Goal: Communication & Community: Answer question/provide support

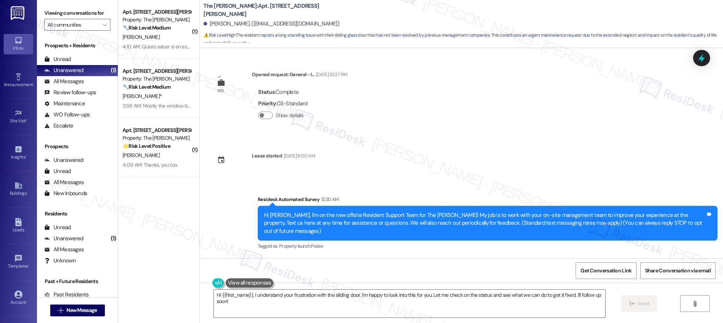
scroll to position [643, 0]
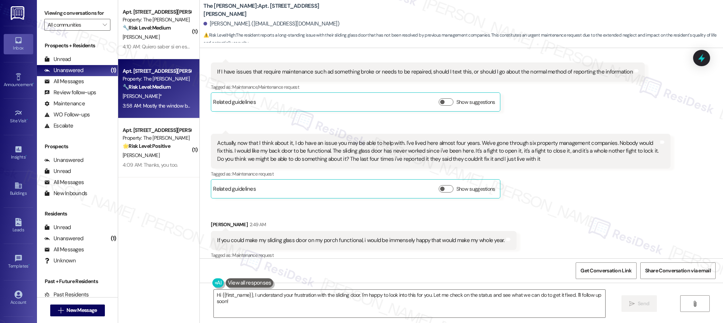
click at [171, 97] on div "[PERSON_NAME]*" at bounding box center [157, 96] width 70 height 9
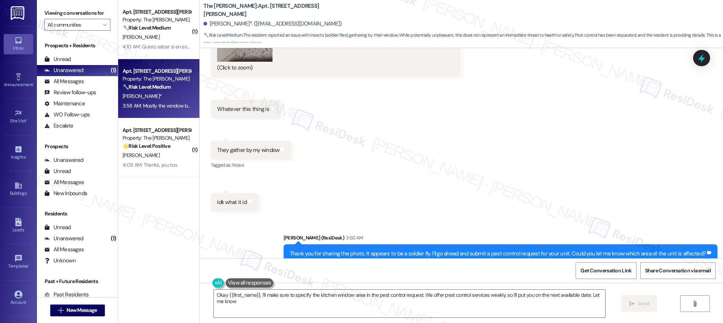
scroll to position [1249, 0]
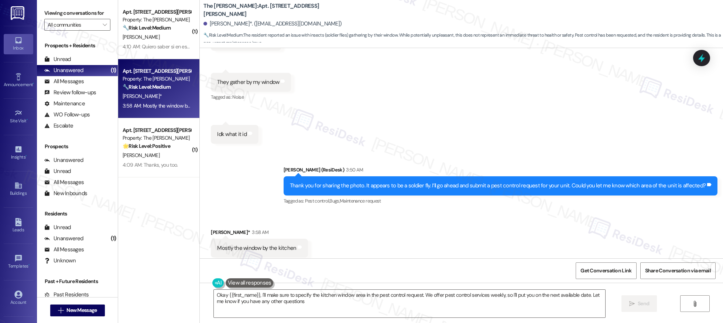
type textarea "Okay {{first_name}}, I'll make sure to specify the kitchen window area in the p…"
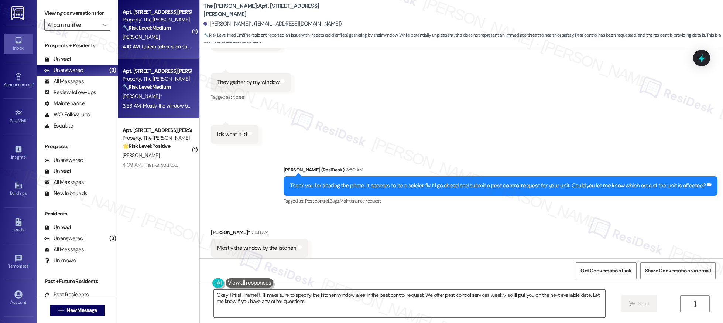
click at [156, 24] on div "🔧 Risk Level: Medium The resident is inquiring about a referral discount from o…" at bounding box center [157, 28] width 68 height 8
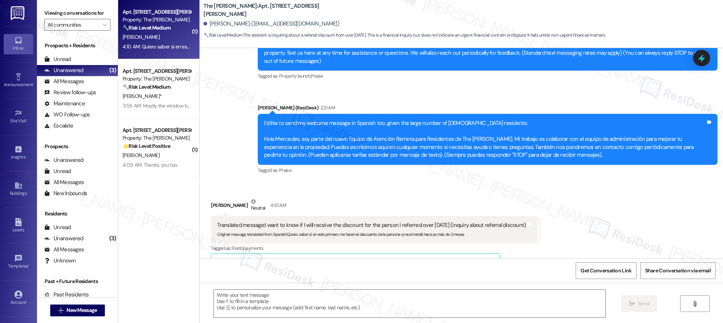
type textarea "Fetching suggested responses. Please feel free to read through the conversation…"
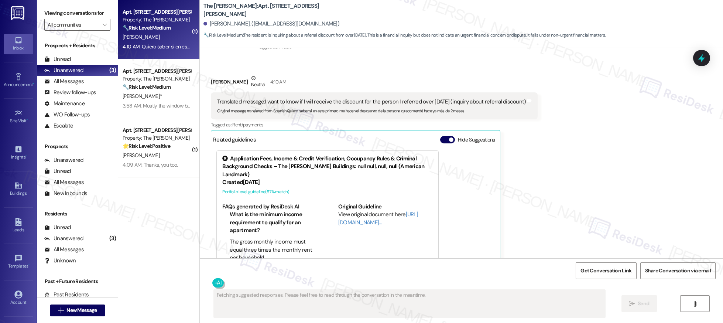
scroll to position [225, 0]
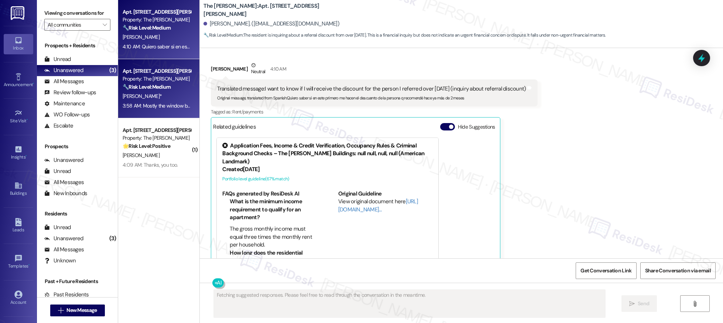
click at [154, 95] on div "[PERSON_NAME]*" at bounding box center [157, 96] width 70 height 9
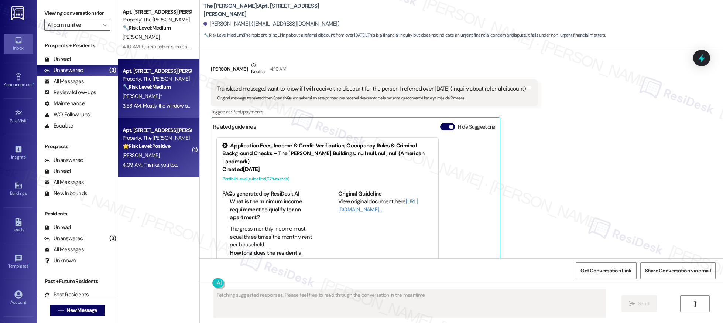
click at [153, 147] on strong "🌟 Risk Level: Positive" at bounding box center [147, 146] width 48 height 7
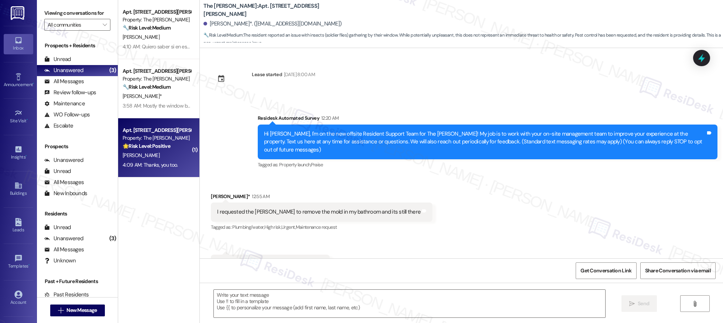
scroll to position [1249, 0]
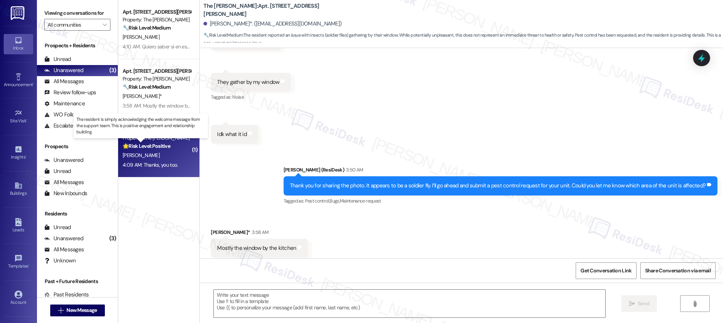
type textarea "Fetching suggested responses. Please feel free to read through the conversation…"
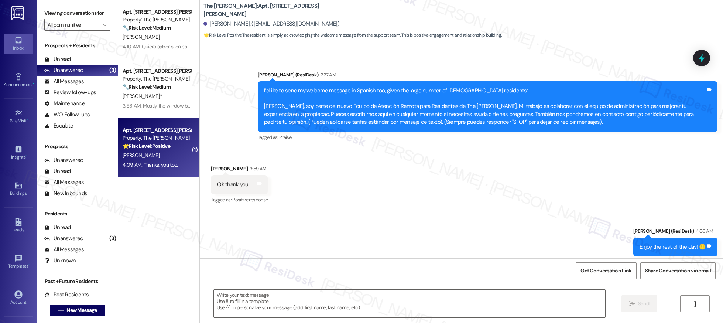
type textarea "Fetching suggested responses. Please feel free to read through the conversation…"
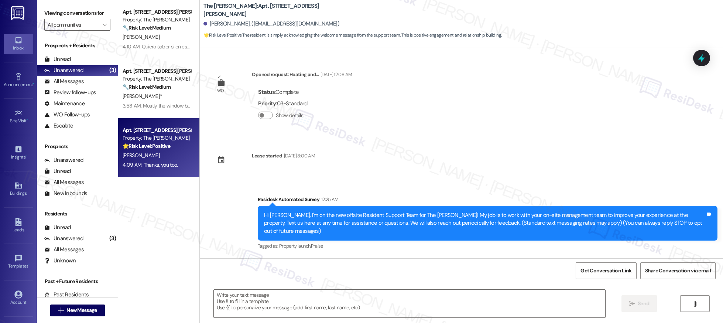
scroll to position [272, 0]
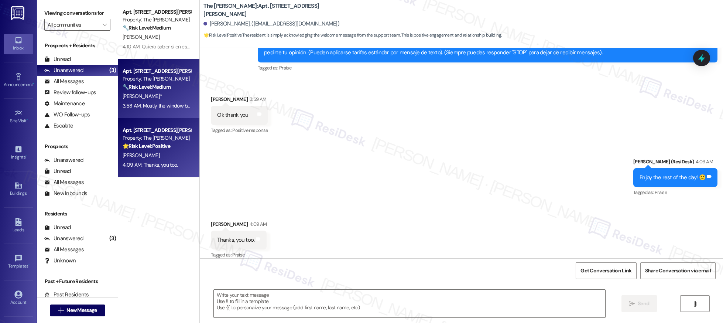
click at [143, 85] on strong "🔧 Risk Level: Medium" at bounding box center [147, 86] width 48 height 7
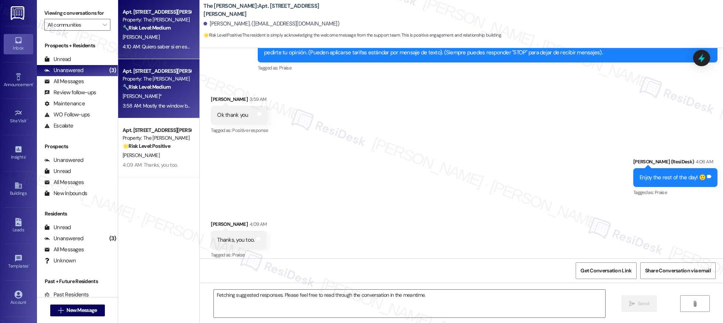
click at [150, 48] on div "4:10 AM: Quiero saber si en este primero me hacen el descuento de la persona q …" at bounding box center [250, 46] width 255 height 7
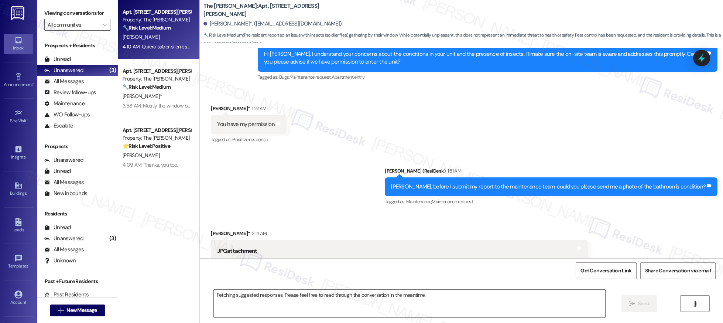
scroll to position [1249, 0]
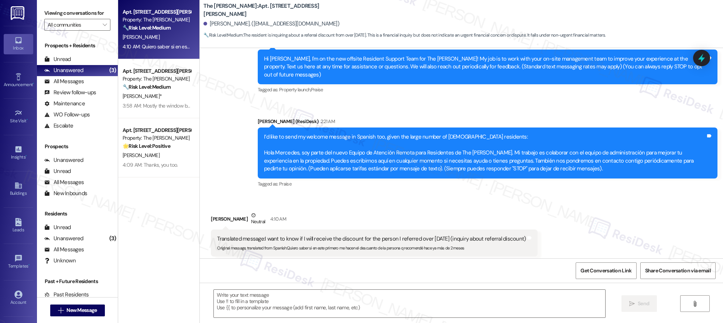
type textarea "Fetching suggested responses. Please feel free to read through the conversation…"
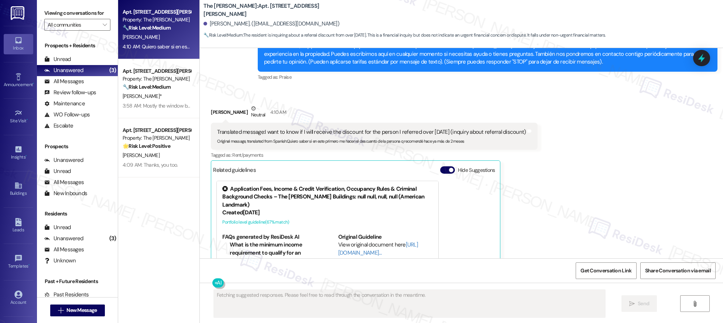
scroll to position [0, 0]
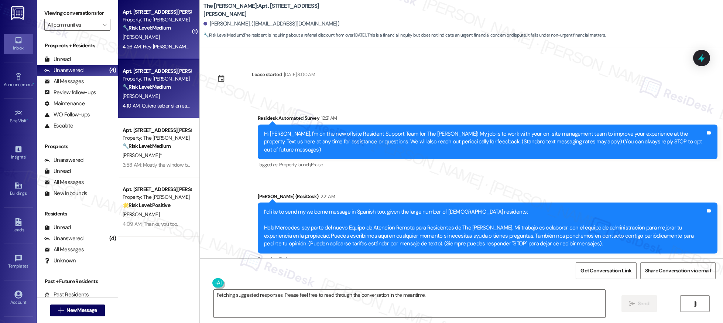
click at [163, 40] on div "[PERSON_NAME]" at bounding box center [157, 36] width 70 height 9
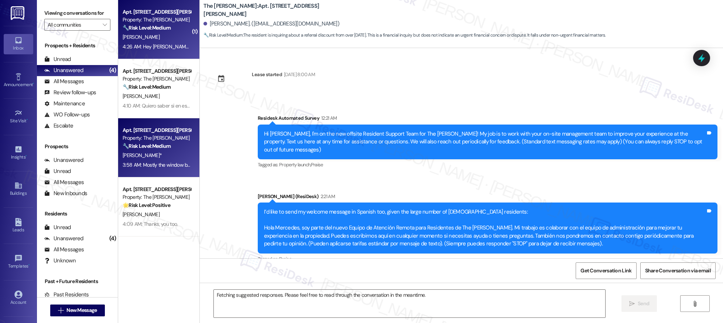
click at [180, 157] on div "[PERSON_NAME]*" at bounding box center [157, 155] width 70 height 9
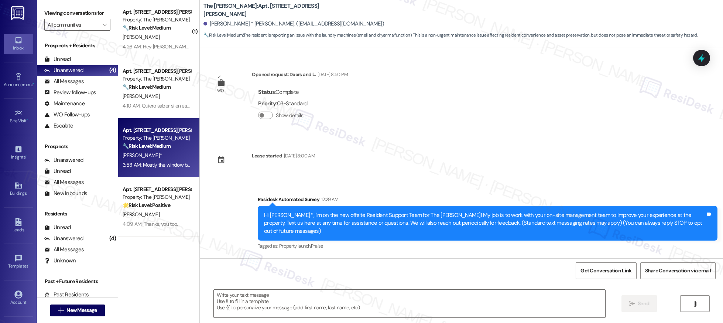
scroll to position [303, 0]
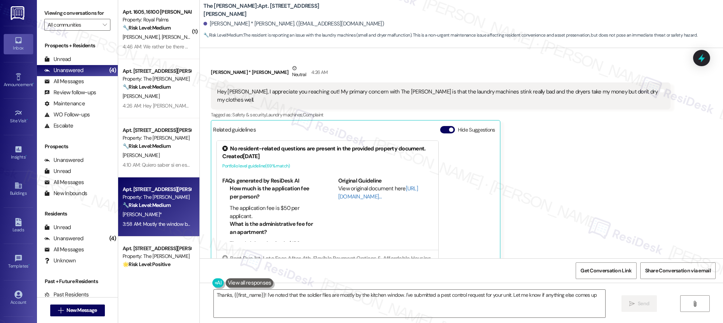
type textarea "Thanks, {{first_name}}! I've noted that the soldier flies are mostly by the kit…"
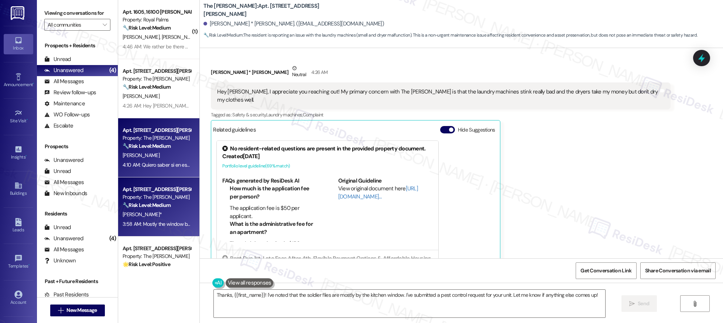
click at [158, 138] on div "Property: The [PERSON_NAME]" at bounding box center [157, 138] width 68 height 8
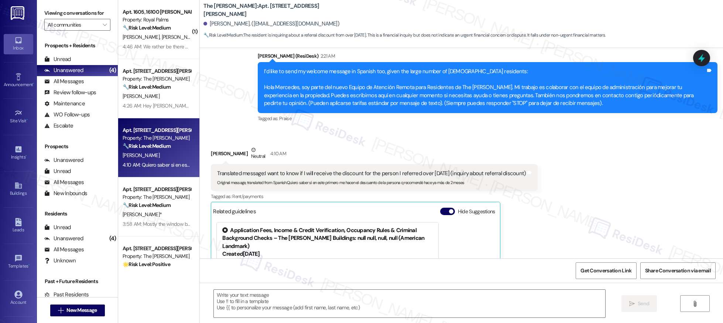
type textarea "Fetching suggested responses. Please feel free to read through the conversation…"
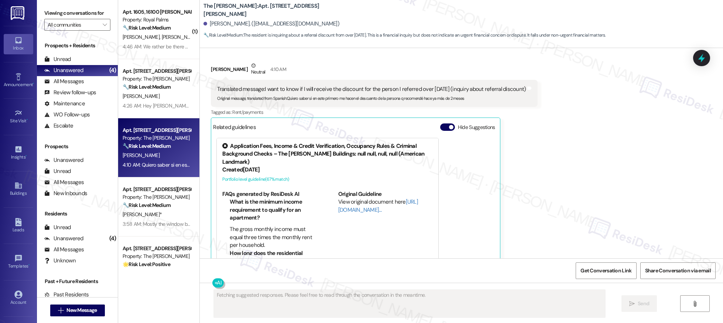
scroll to position [225, 0]
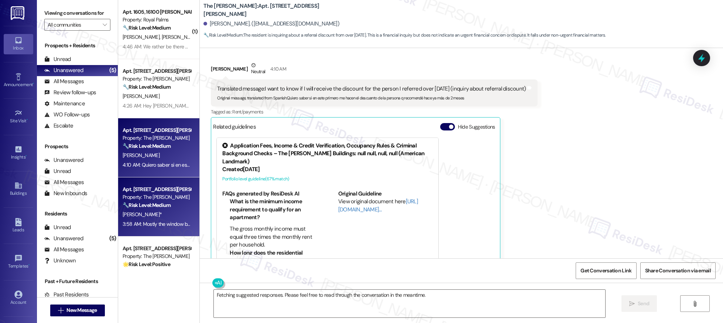
click at [134, 204] on strong "🔧 Risk Level: Medium" at bounding box center [147, 205] width 48 height 7
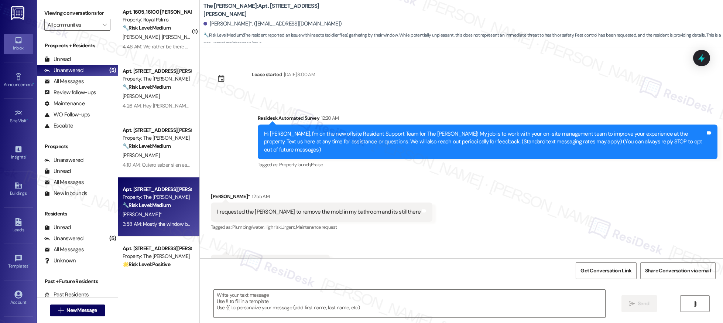
scroll to position [1249, 0]
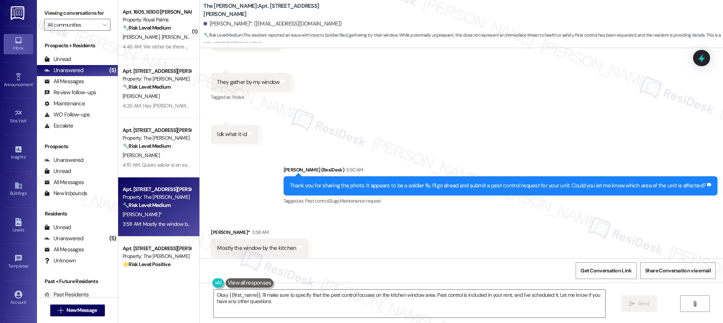
type textarea "Okay {{first_name}}, I'll make sure to specify that the pest control focuses on…"
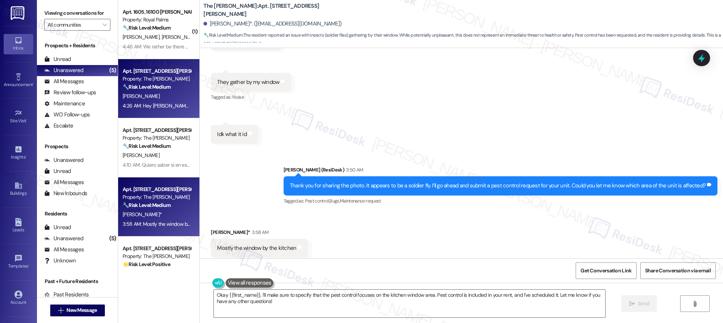
scroll to position [25, 0]
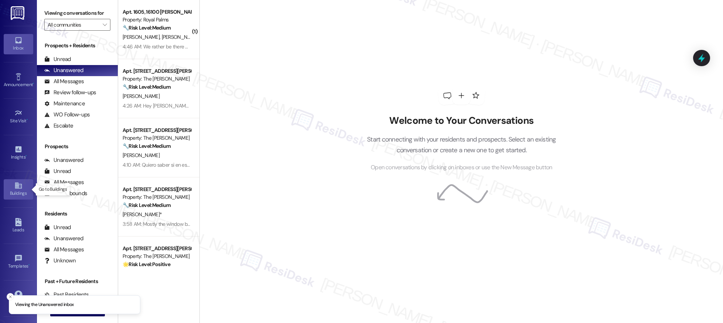
click at [17, 189] on icon at bounding box center [18, 185] width 8 height 8
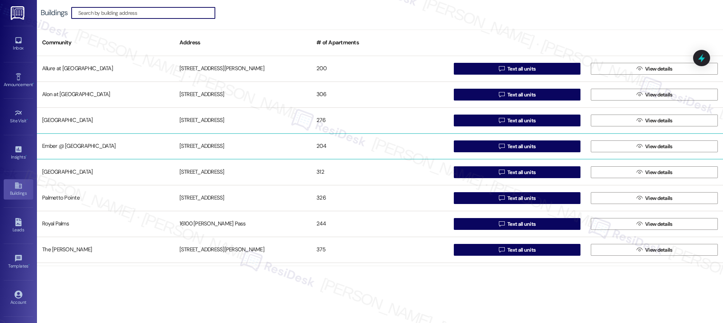
scroll to position [75, 0]
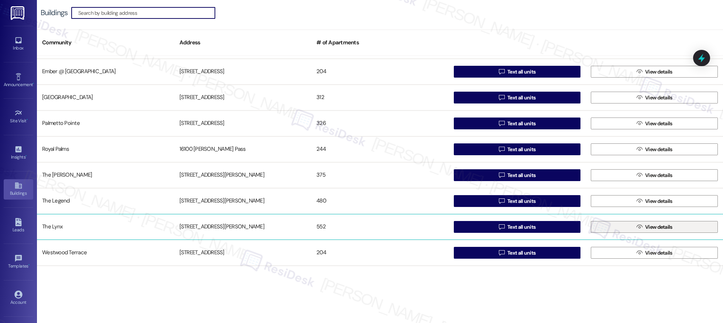
click at [659, 226] on span "View details" at bounding box center [658, 227] width 27 height 8
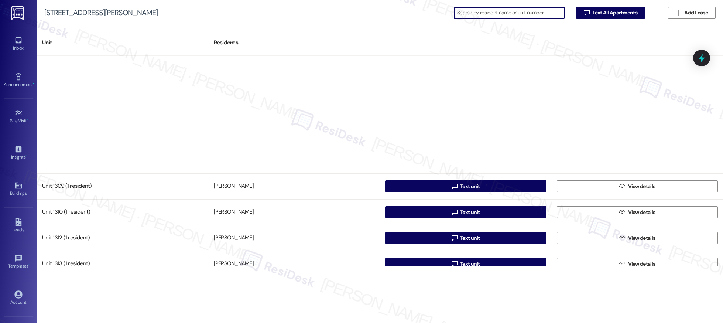
scroll to position [4613, 0]
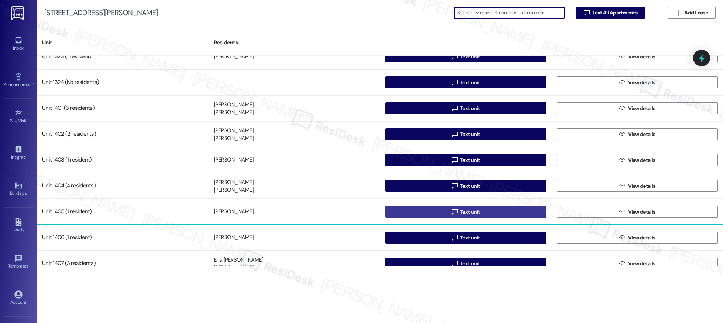
click at [474, 212] on span "Text unit" at bounding box center [470, 212] width 20 height 8
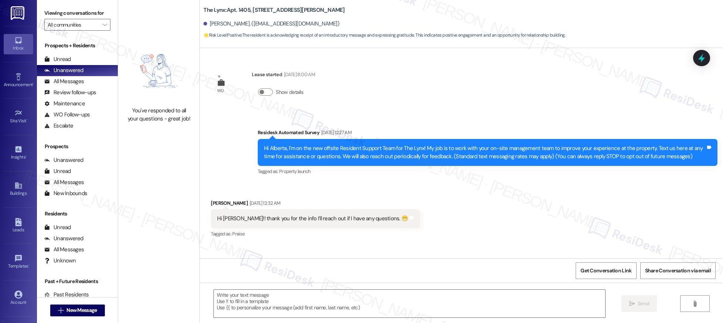
type textarea "Fetching suggested responses. Please feel free to read through the conversation…"
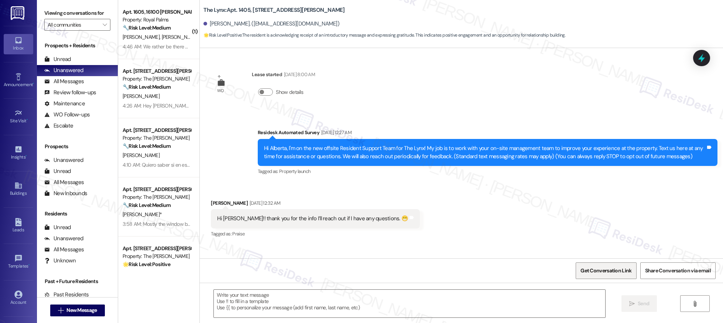
click at [605, 272] on span "Get Conversation Link" at bounding box center [605, 271] width 51 height 8
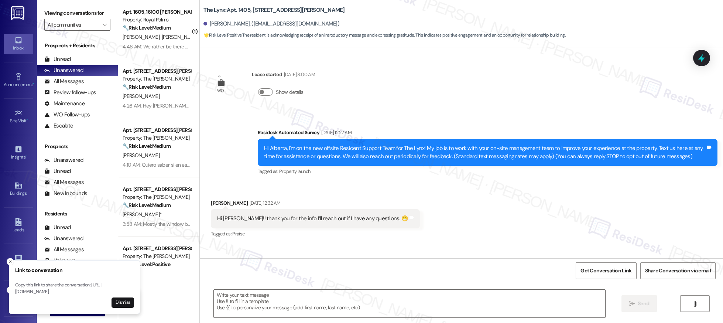
scroll to position [49, 0]
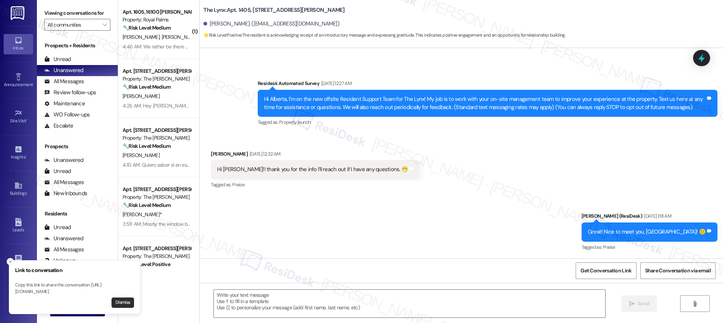
click at [123, 302] on button "Dismiss" at bounding box center [123, 302] width 23 height 10
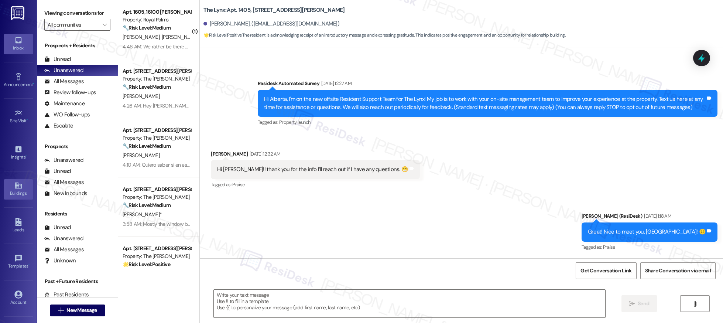
click at [16, 186] on icon at bounding box center [18, 185] width 8 height 8
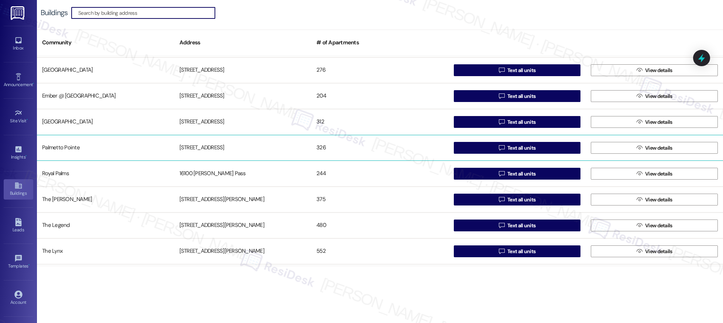
scroll to position [75, 0]
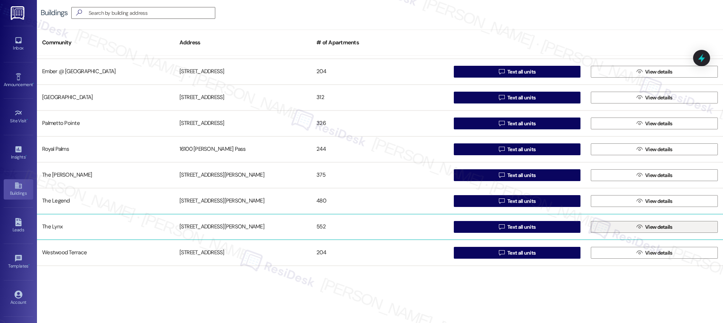
click at [648, 228] on span "View details" at bounding box center [658, 227] width 27 height 8
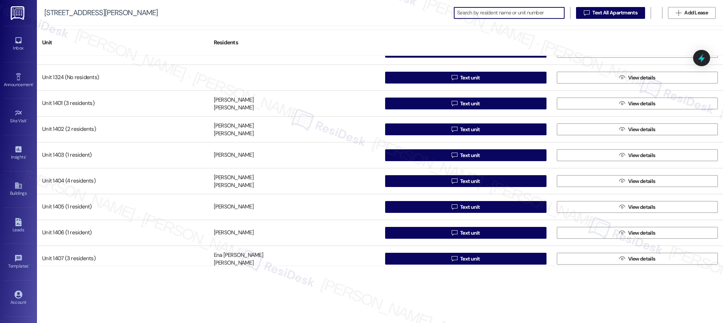
scroll to position [4621, 0]
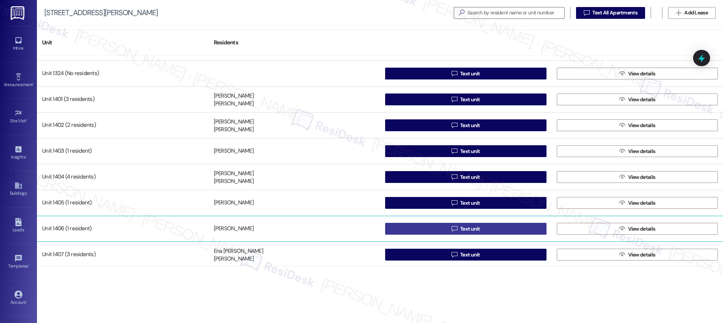
click at [466, 229] on div "Unit 1321 (2 residents) [PERSON_NAME] [PERSON_NAME]  Text unit  View details …" at bounding box center [380, 161] width 686 height 210
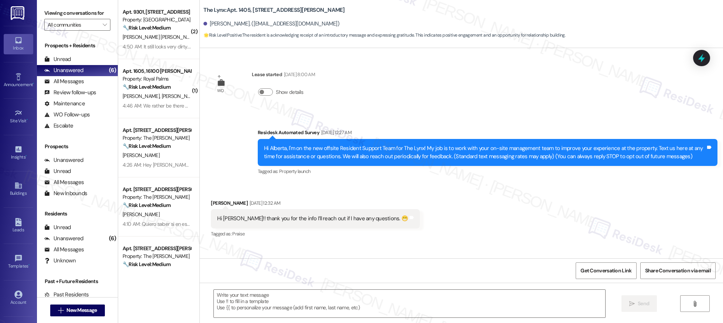
type textarea "Fetching suggested responses. Please feel free to read through the conversation…"
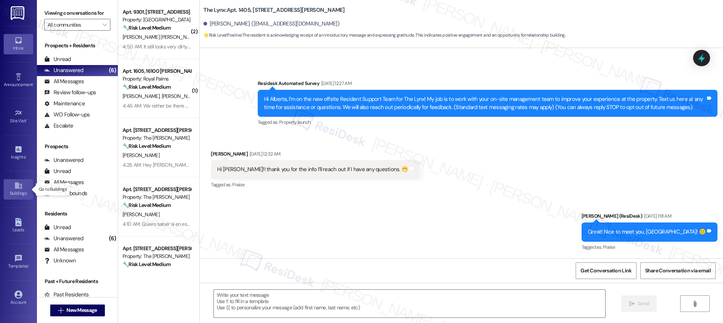
click at [15, 185] on icon at bounding box center [18, 185] width 7 height 6
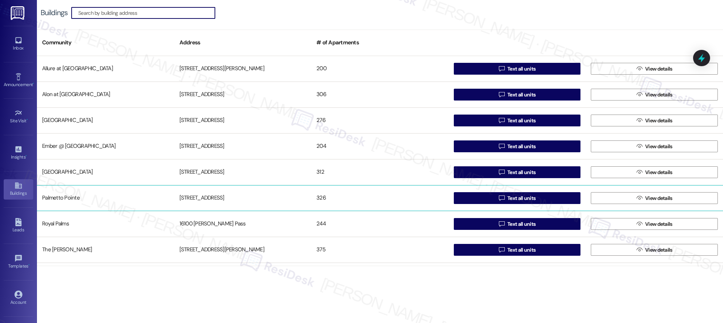
scroll to position [75, 0]
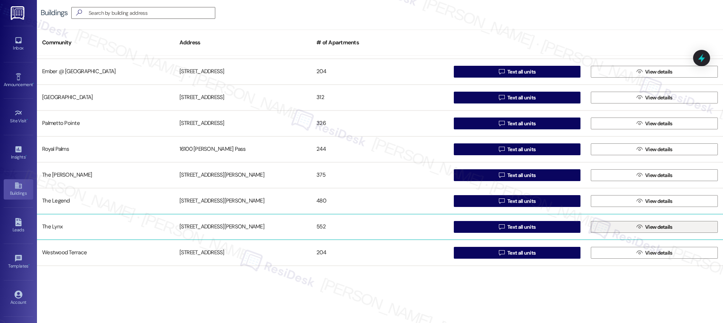
click at [650, 226] on span "View details" at bounding box center [658, 227] width 27 height 8
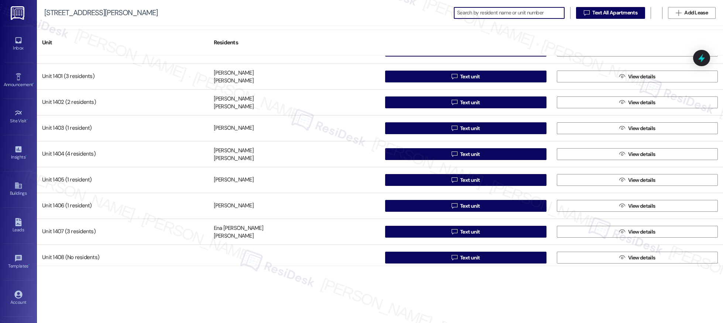
scroll to position [4643, 0]
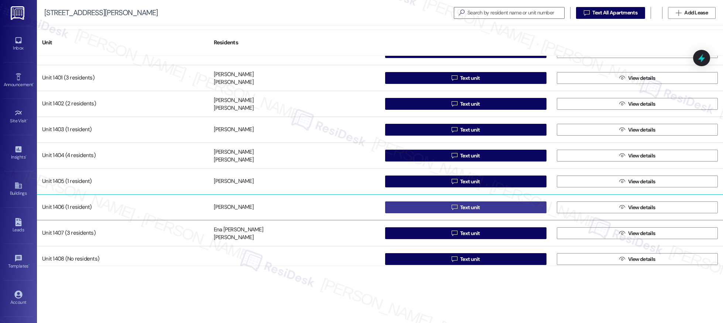
click at [470, 207] on span "Text unit" at bounding box center [470, 207] width 20 height 8
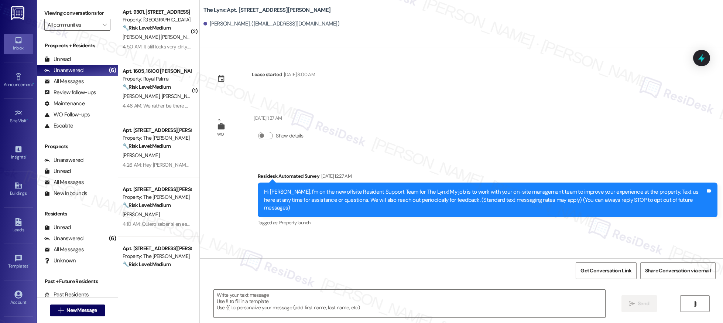
type textarea "Fetching suggested responses. Please feel free to read through the conversation…"
click at [14, 188] on icon at bounding box center [18, 185] width 8 height 8
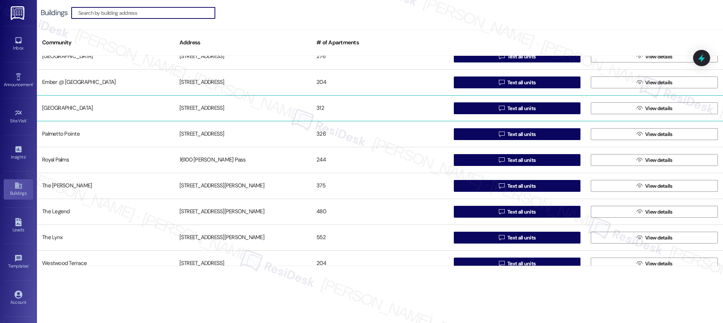
scroll to position [75, 0]
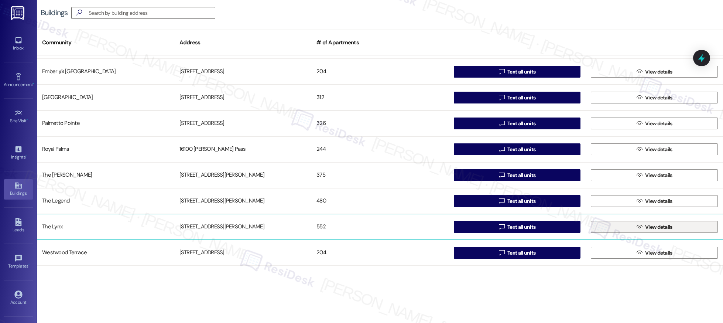
click at [648, 229] on span "View details" at bounding box center [658, 227] width 27 height 8
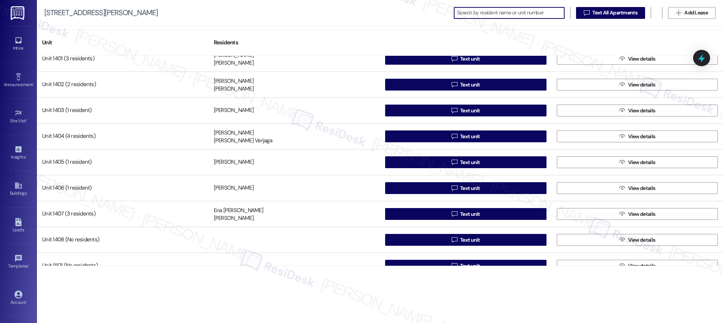
scroll to position [4661, 0]
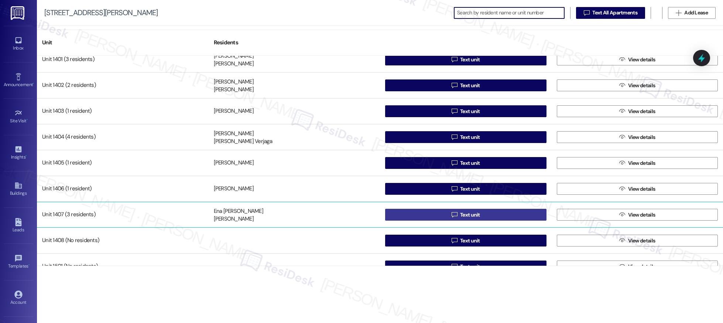
click at [464, 214] on span "Text unit" at bounding box center [470, 215] width 20 height 8
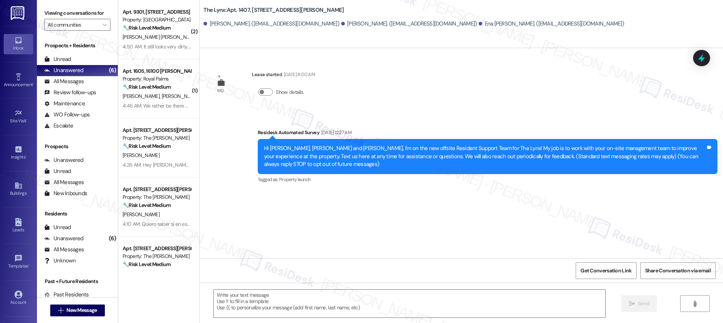
type textarea "Fetching suggested responses. Please feel free to read through the conversation…"
click at [17, 187] on icon at bounding box center [18, 185] width 7 height 6
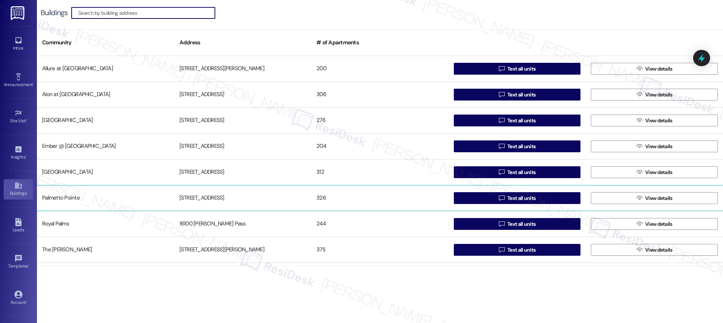
scroll to position [75, 0]
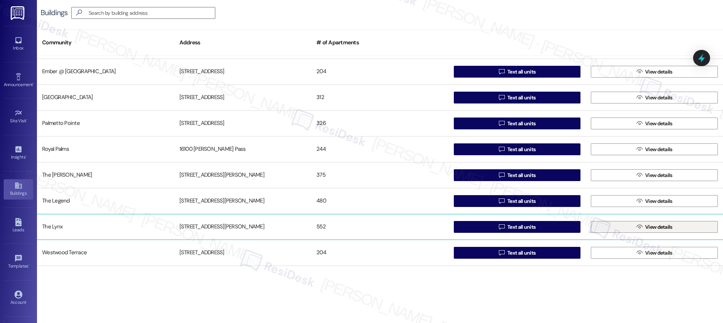
click at [645, 226] on span "View details" at bounding box center [658, 227] width 27 height 8
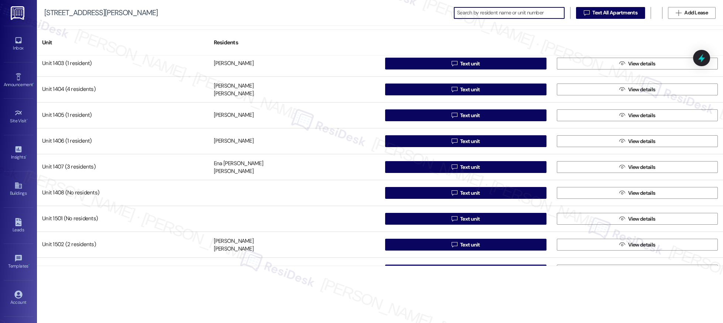
scroll to position [4717, 0]
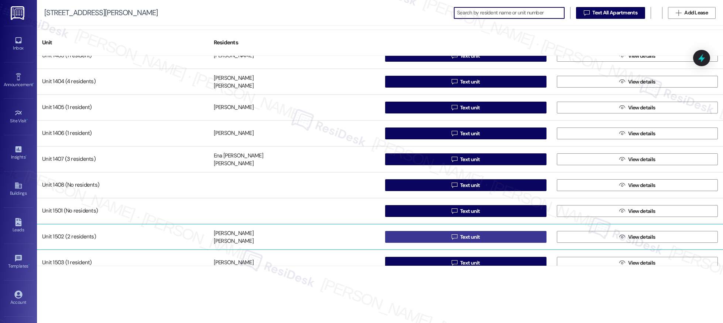
click at [472, 239] on span "Text unit" at bounding box center [470, 237] width 20 height 8
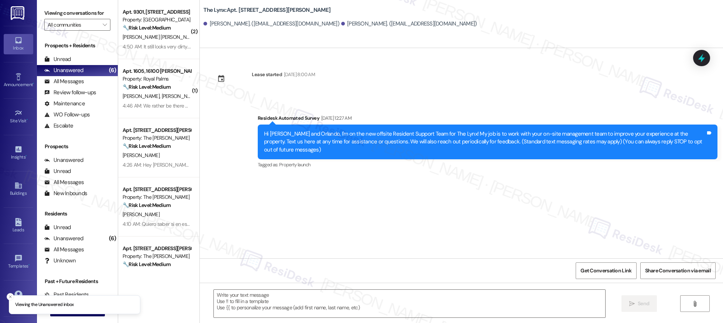
type textarea "Fetching suggested responses. Please feel free to read through the conversation…"
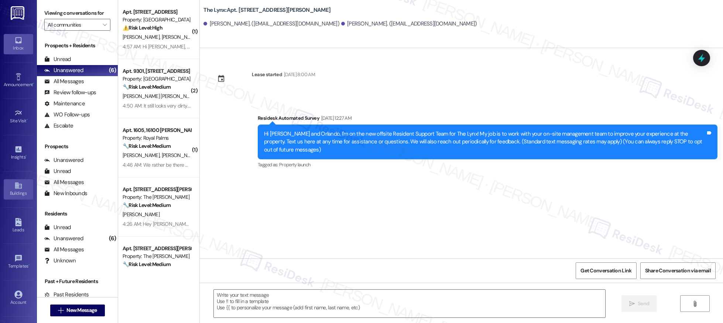
click at [11, 189] on link "Buildings" at bounding box center [19, 189] width 30 height 20
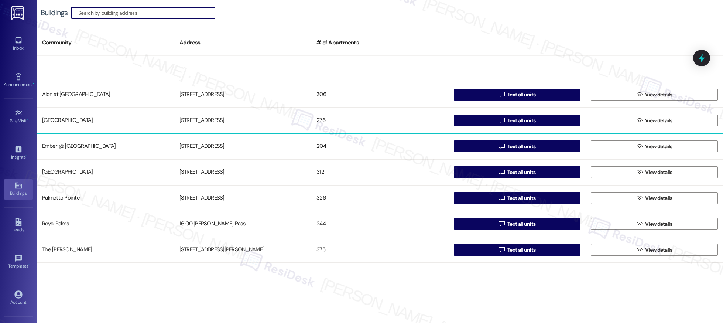
scroll to position [75, 0]
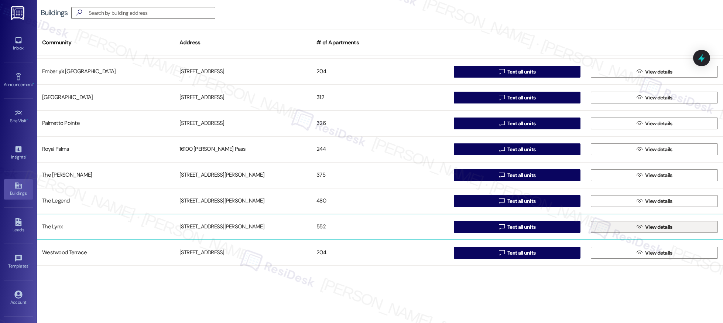
click at [644, 227] on span "View details" at bounding box center [659, 227] width 30 height 8
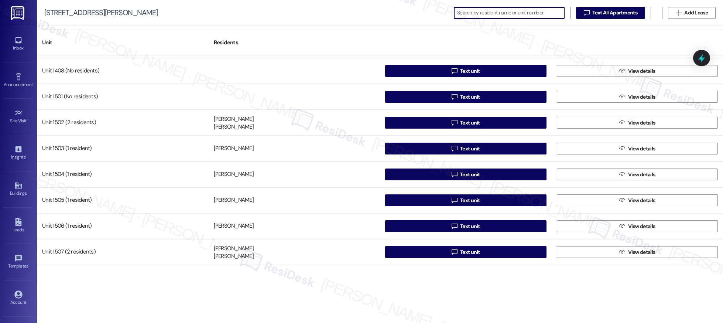
scroll to position [4813, 0]
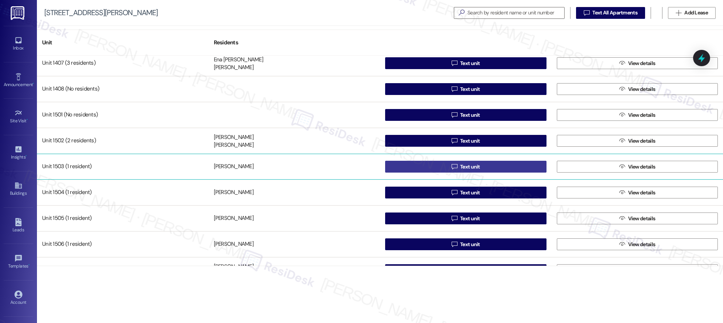
click at [466, 167] on span "Text unit" at bounding box center [470, 167] width 20 height 8
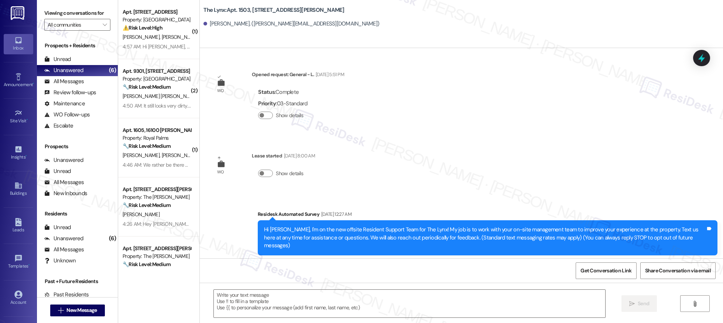
type textarea "Fetching suggested responses. Please feel free to read through the conversation…"
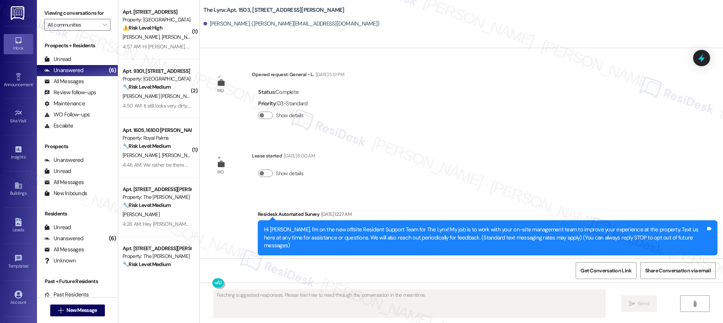
scroll to position [6, 0]
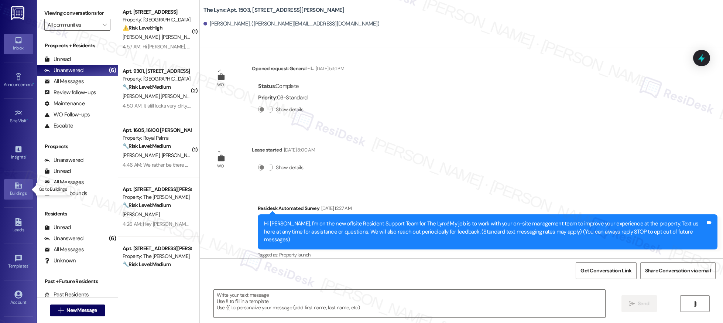
click at [15, 191] on div "Buildings" at bounding box center [18, 192] width 37 height 7
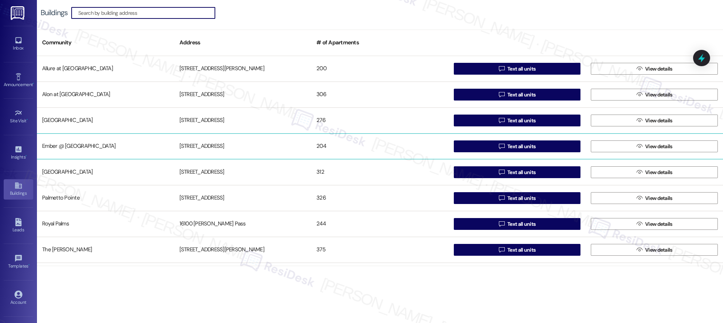
scroll to position [75, 0]
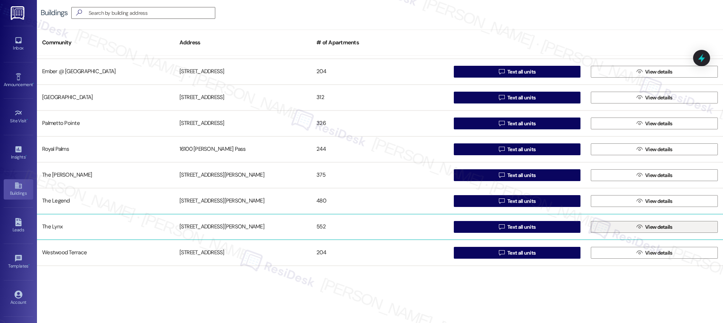
click at [656, 227] on span "View details" at bounding box center [658, 227] width 27 height 8
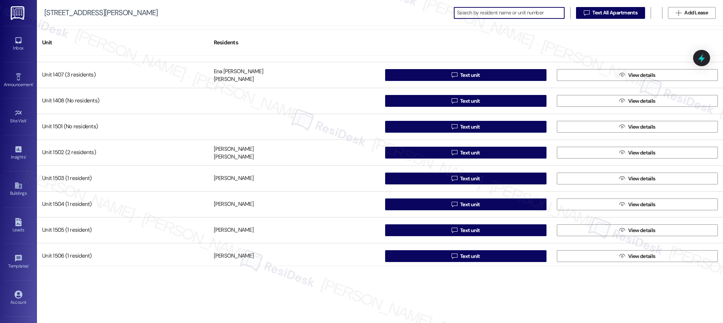
scroll to position [4801, 0]
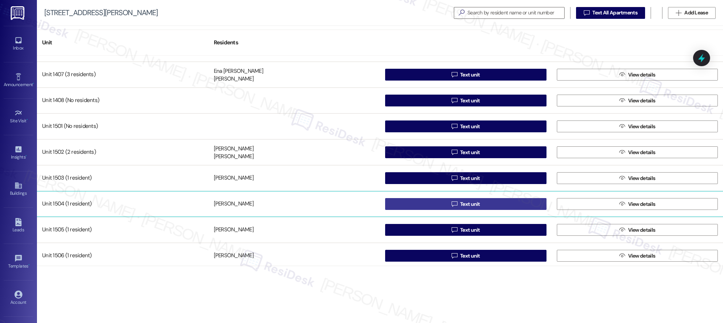
click at [469, 205] on span "Text unit" at bounding box center [470, 204] width 20 height 8
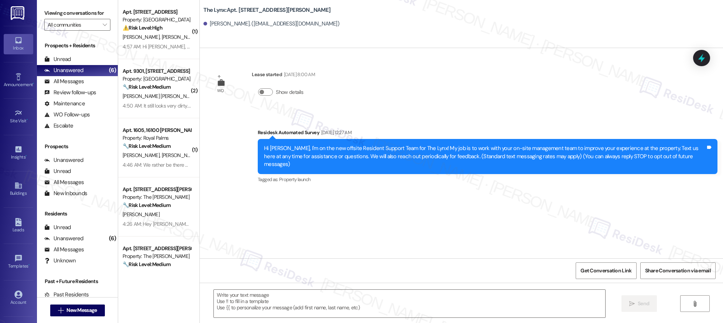
type textarea "Fetching suggested responses. Please feel free to read through the conversation…"
